Goal: Task Accomplishment & Management: Use online tool/utility

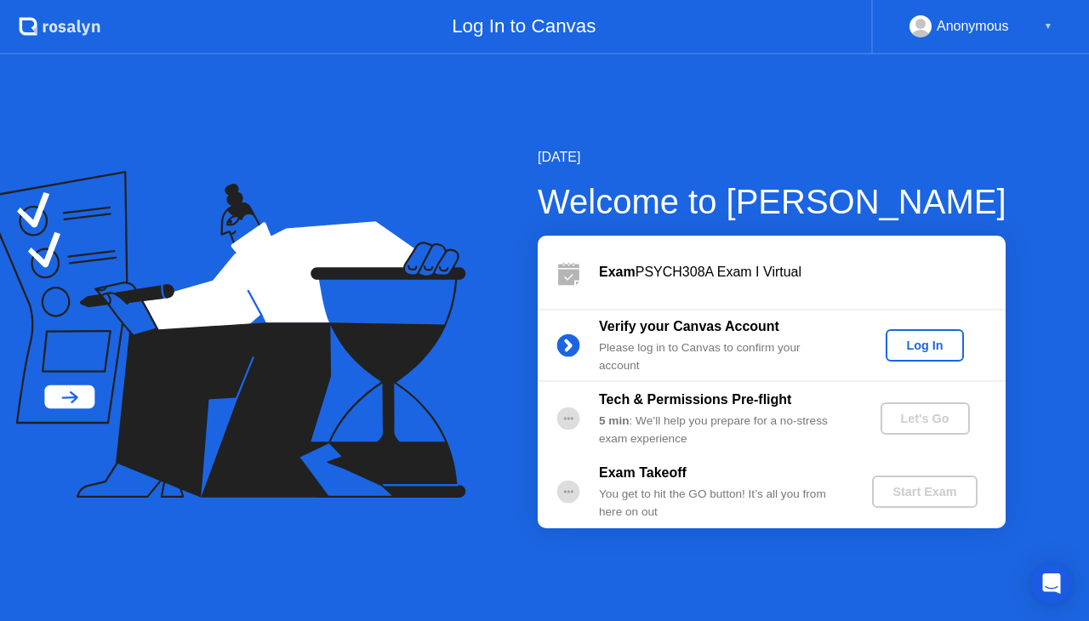
click at [953, 341] on div "Log In" at bounding box center [925, 346] width 64 height 14
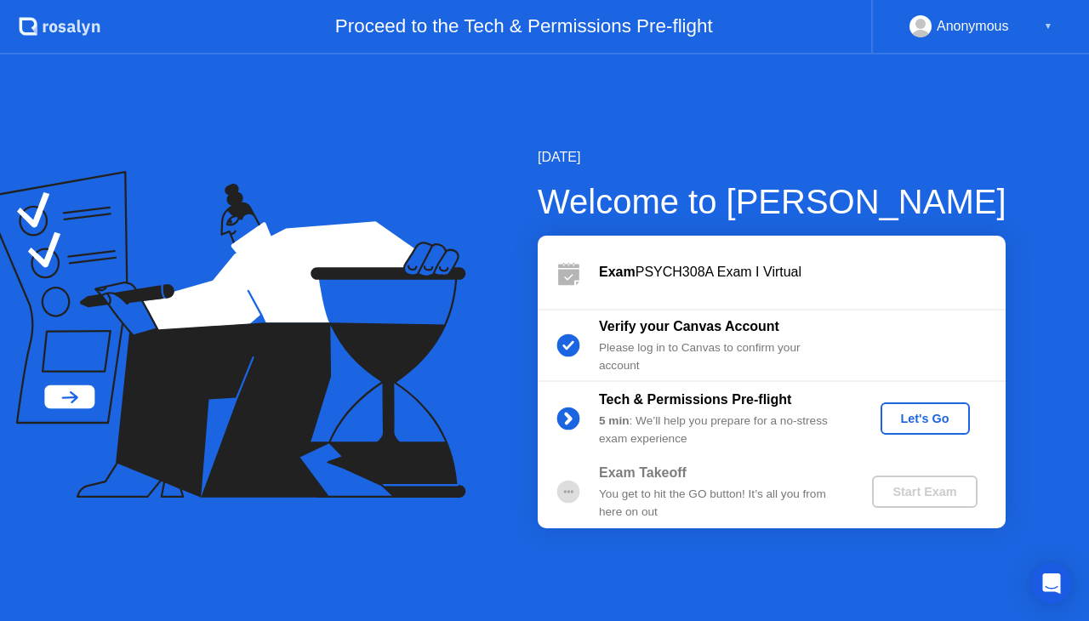
click at [921, 420] on div "Let's Go" at bounding box center [926, 419] width 76 height 14
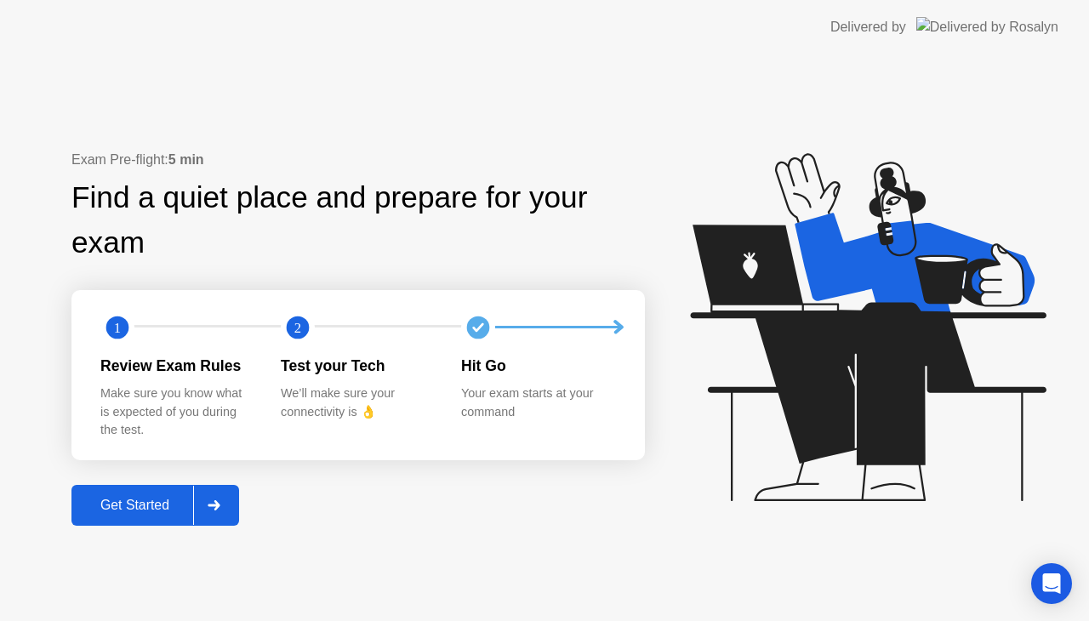
click at [174, 502] on div "Get Started" at bounding box center [135, 505] width 117 height 15
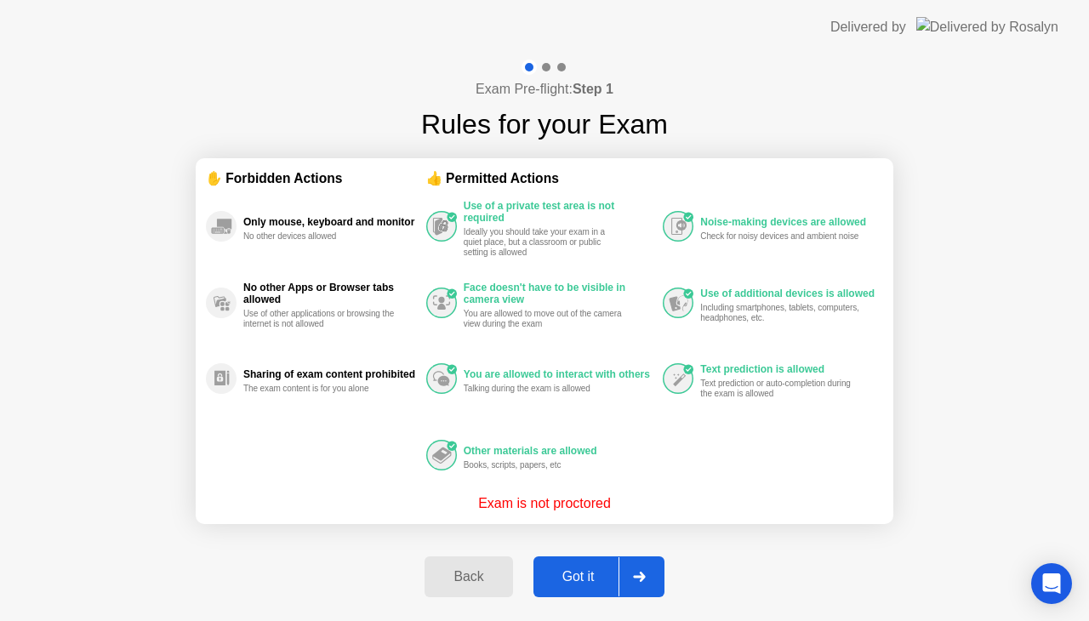
click at [579, 572] on div "Got it" at bounding box center [579, 576] width 80 height 15
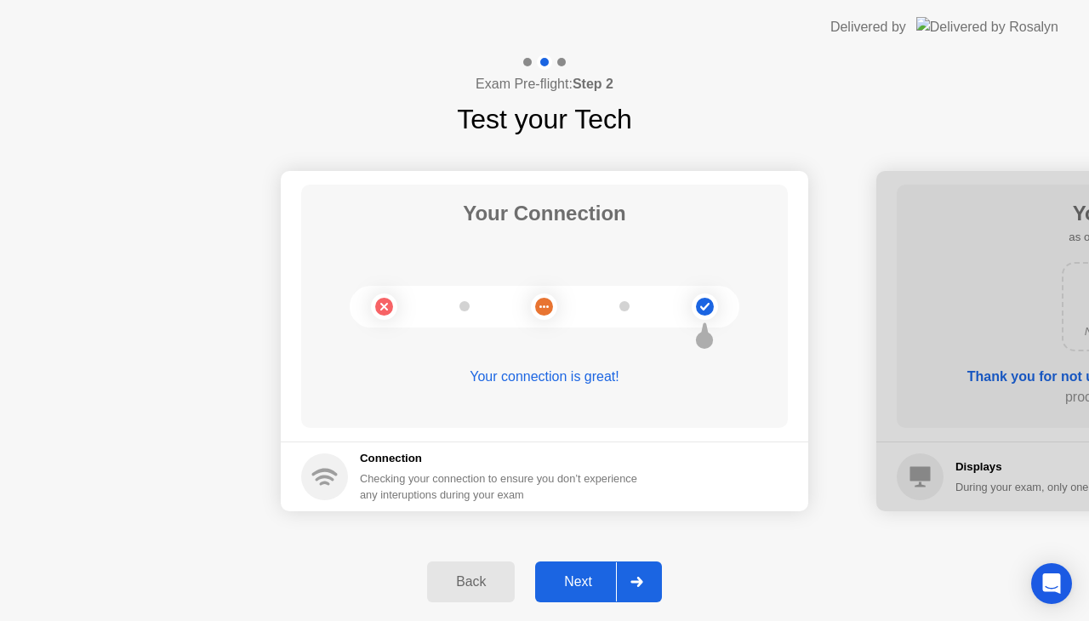
click at [575, 589] on div "Next" at bounding box center [578, 581] width 76 height 15
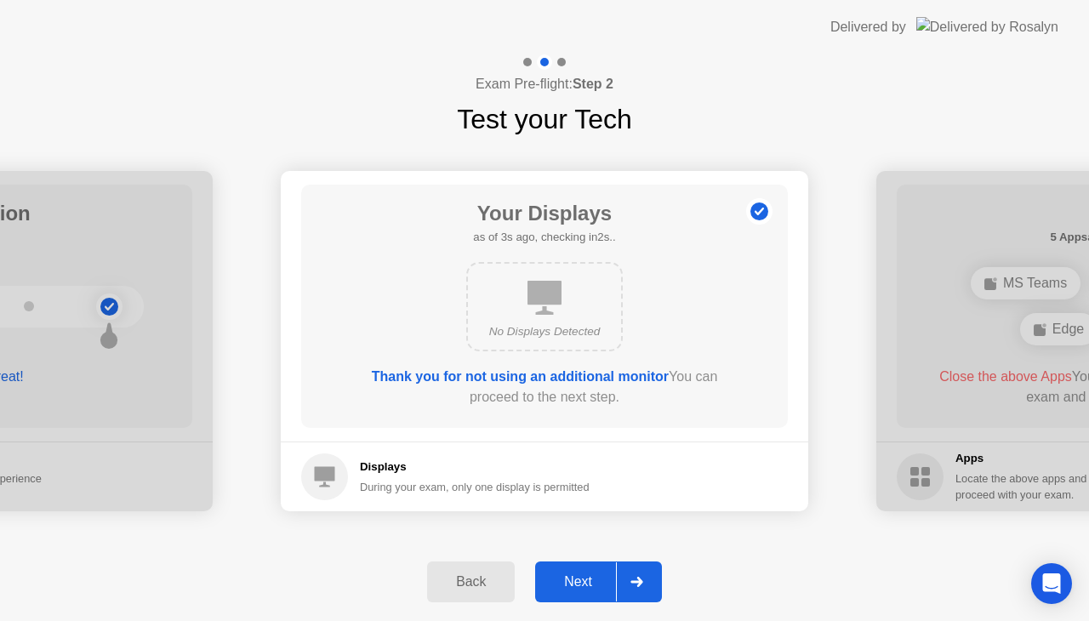
click at [575, 589] on div "Next" at bounding box center [578, 581] width 76 height 15
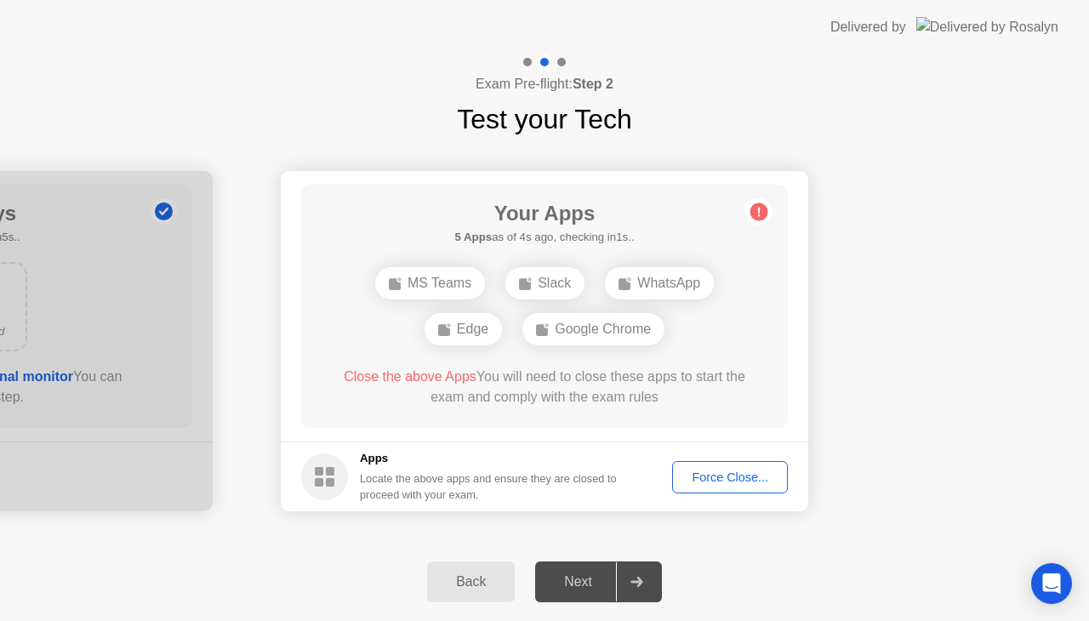
click at [733, 477] on div "Force Close..." at bounding box center [730, 478] width 104 height 14
click at [714, 479] on div "Force Close..." at bounding box center [730, 478] width 104 height 14
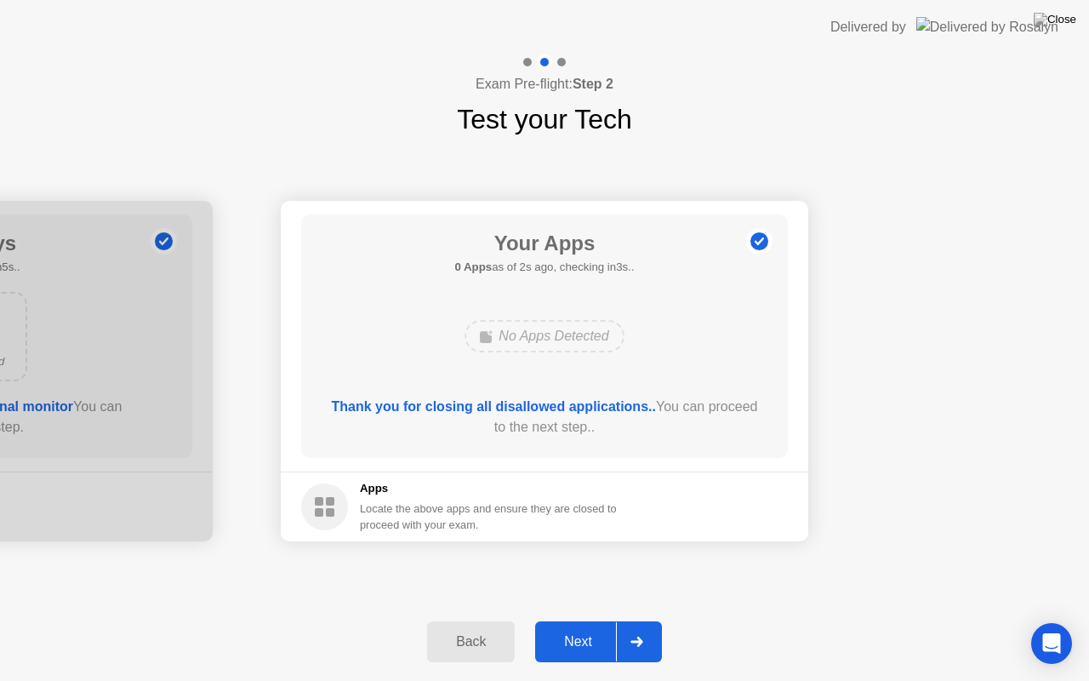
click at [588, 620] on div "Next" at bounding box center [578, 641] width 76 height 15
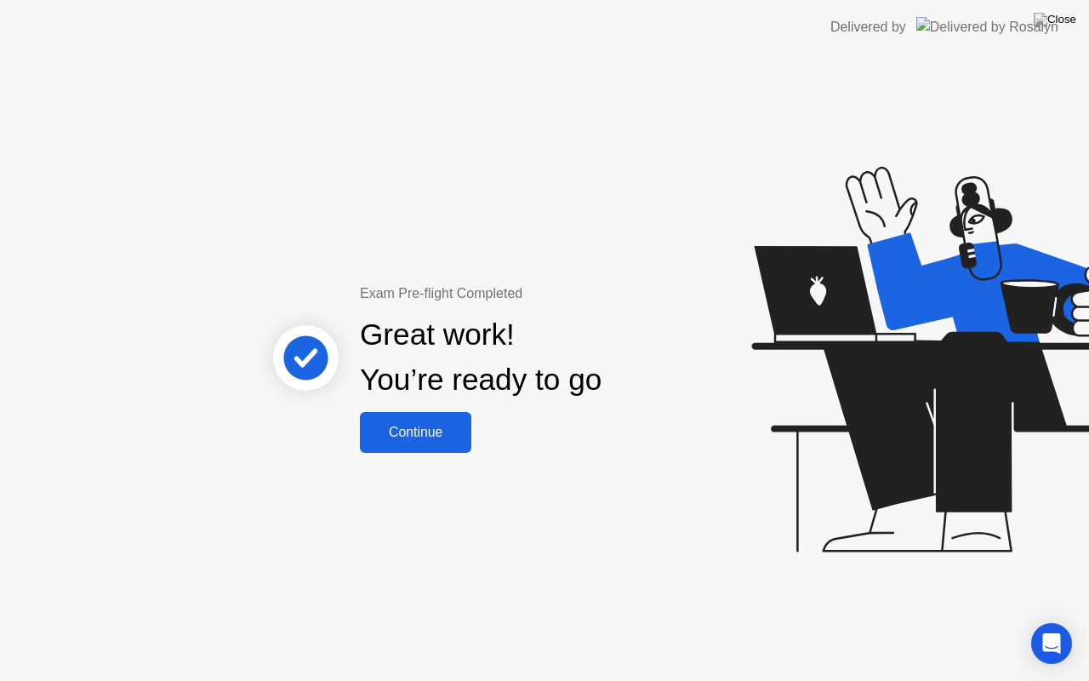
click at [431, 437] on div "Continue" at bounding box center [415, 432] width 101 height 15
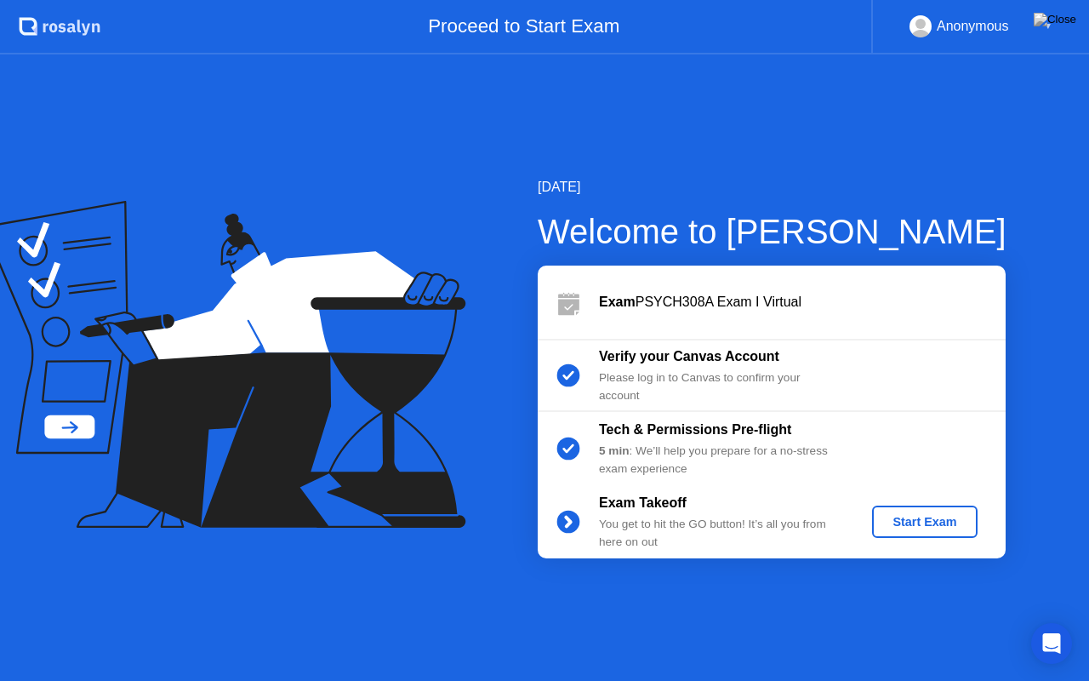
click at [920, 517] on div "Start Exam" at bounding box center [924, 522] width 91 height 14
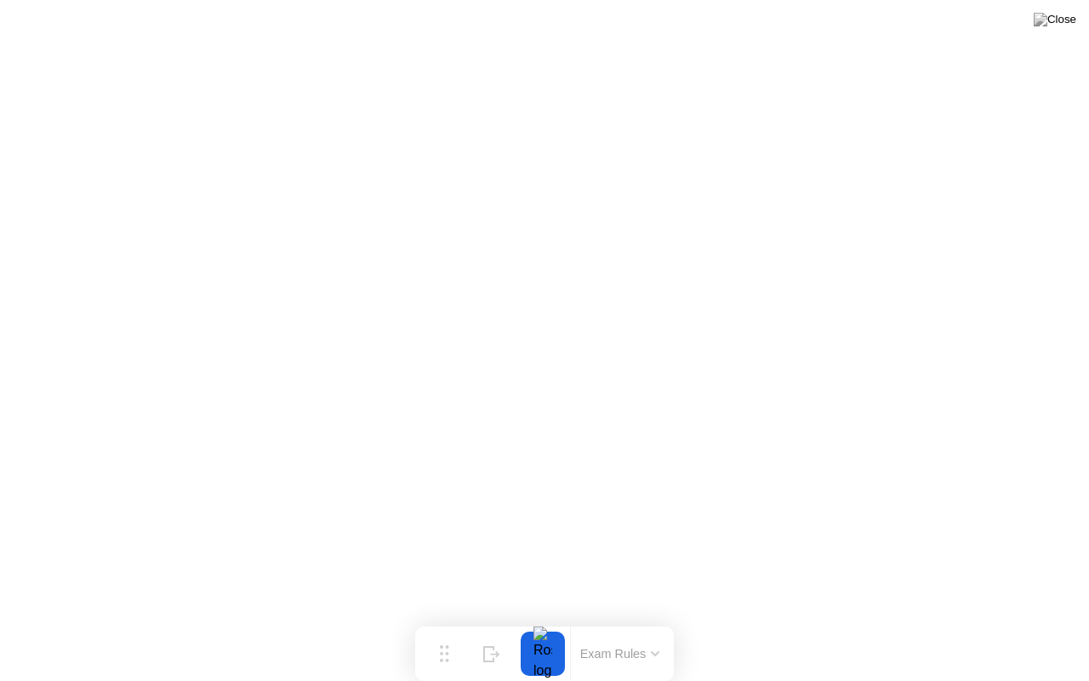
click at [1080, 9] on button at bounding box center [1055, 20] width 51 height 22
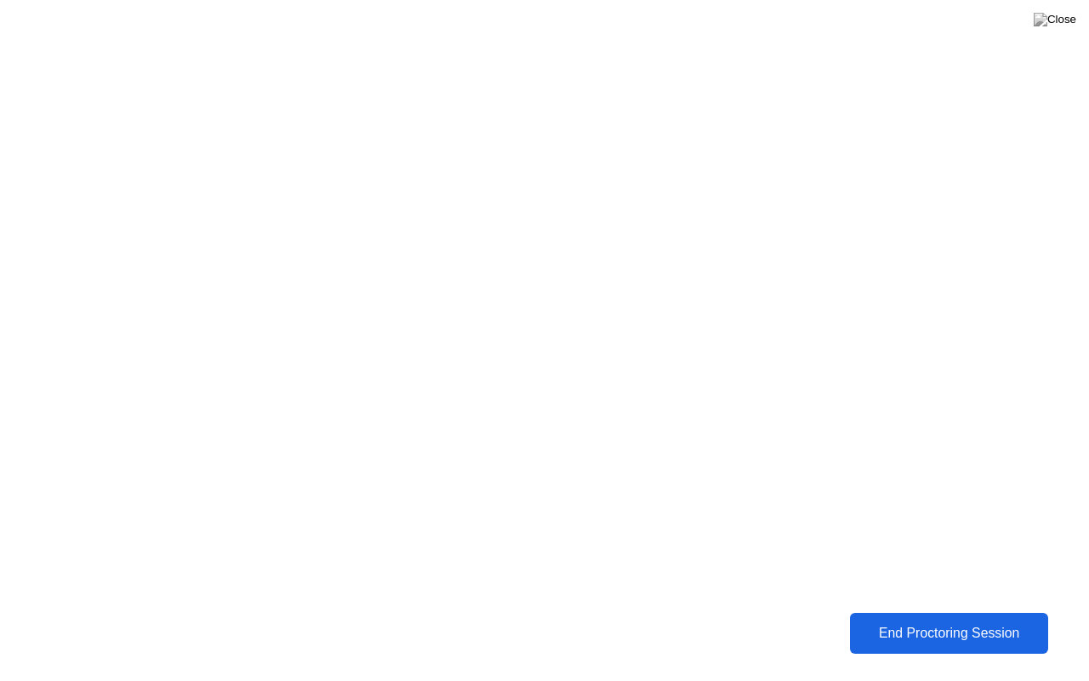
click at [921, 620] on button "End Proctoring Session" at bounding box center [949, 633] width 198 height 41
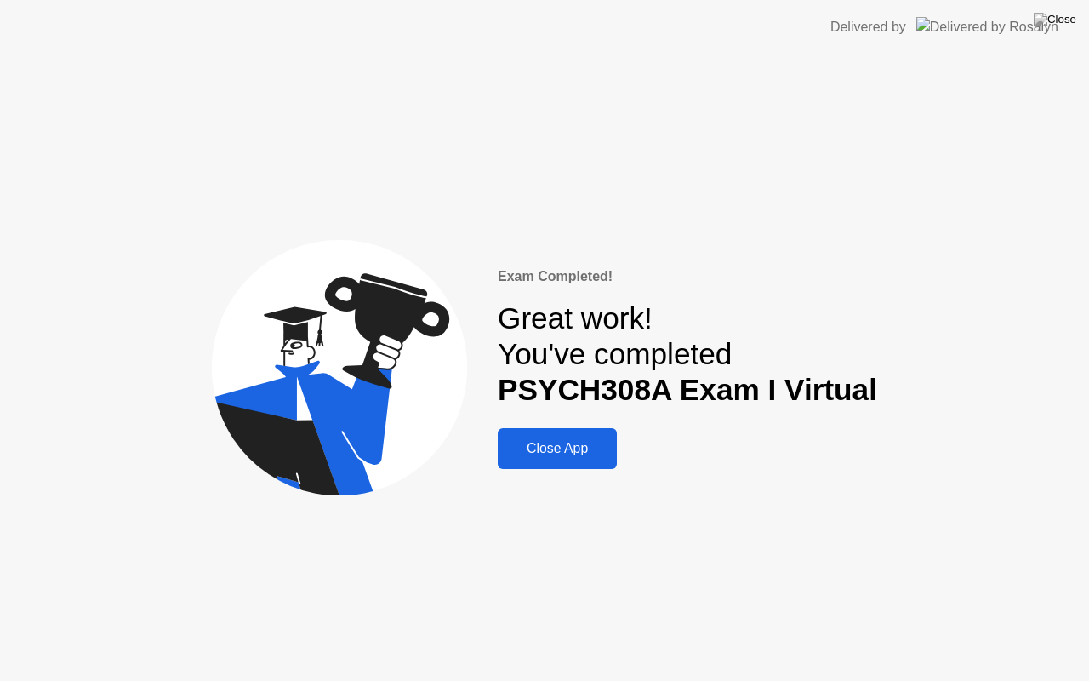
click at [588, 452] on div "Close App" at bounding box center [557, 448] width 109 height 15
